Goal: Information Seeking & Learning: Learn about a topic

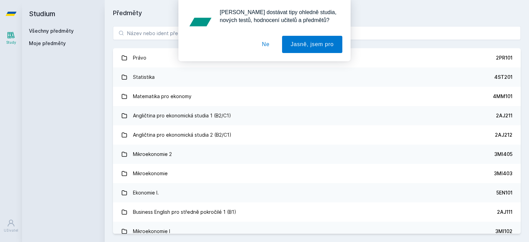
click at [265, 44] on button "Ne" at bounding box center [265, 44] width 25 height 17
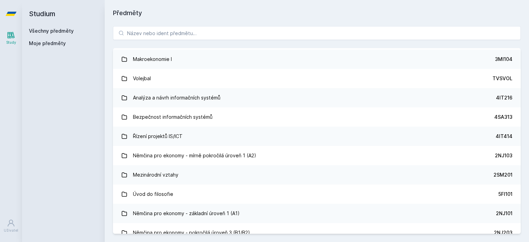
scroll to position [2046, 0]
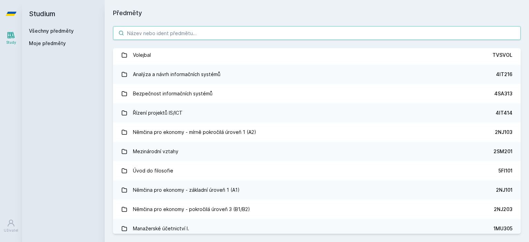
click at [291, 32] on input "search" at bounding box center [317, 33] width 408 height 14
click at [188, 33] on input "search" at bounding box center [317, 33] width 408 height 14
paste input "1VF224"
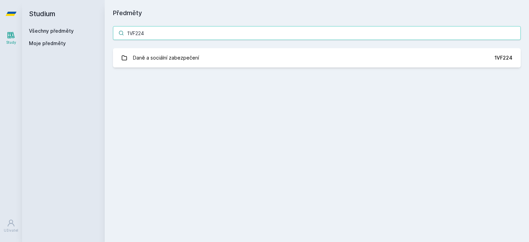
scroll to position [0, 0]
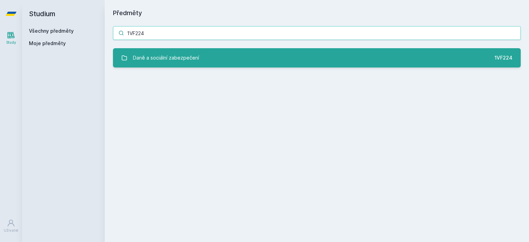
type input "1VF224"
click at [196, 59] on div "Daně a sociální zabezpečení" at bounding box center [166, 58] width 66 height 14
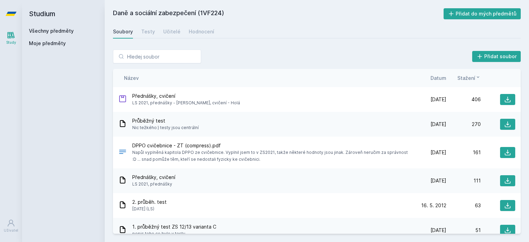
click at [293, 132] on div "Průběžný test Nic težkého:) testy jsou centrální [DATE] [DATE] 270" at bounding box center [317, 124] width 408 height 25
click at [504, 122] on icon at bounding box center [507, 124] width 7 height 7
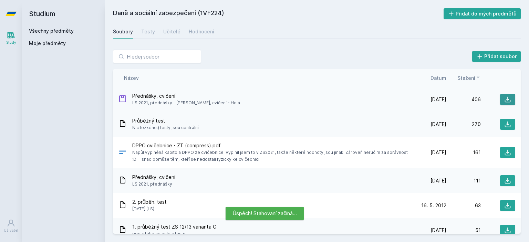
click at [504, 103] on button at bounding box center [507, 99] width 15 height 11
